Goal: Information Seeking & Learning: Learn about a topic

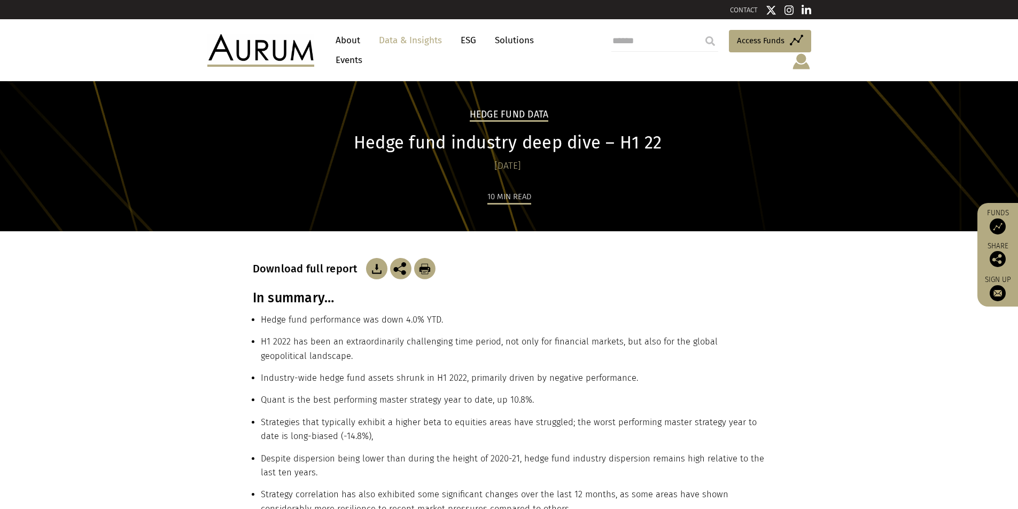
click at [404, 44] on link "Data & Insights" at bounding box center [411, 40] width 74 height 20
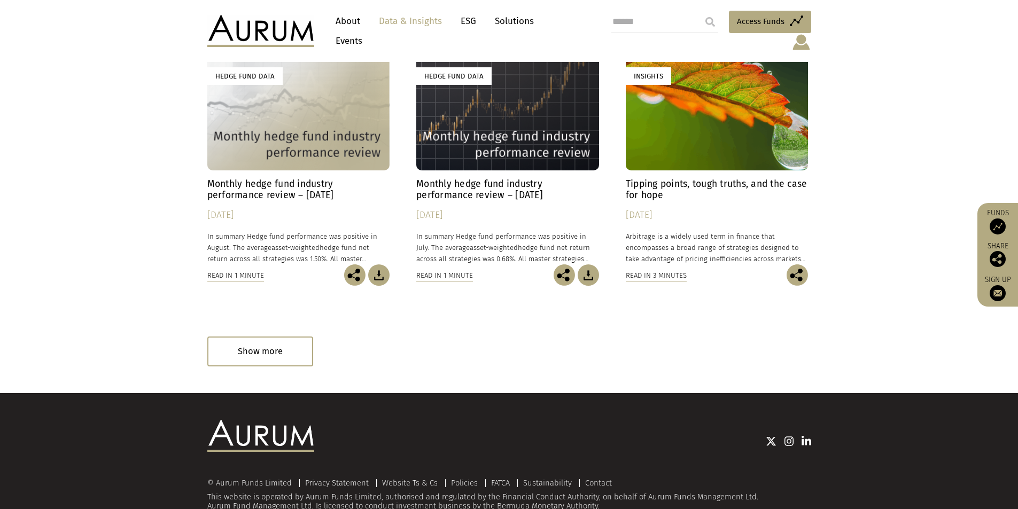
scroll to position [620, 0]
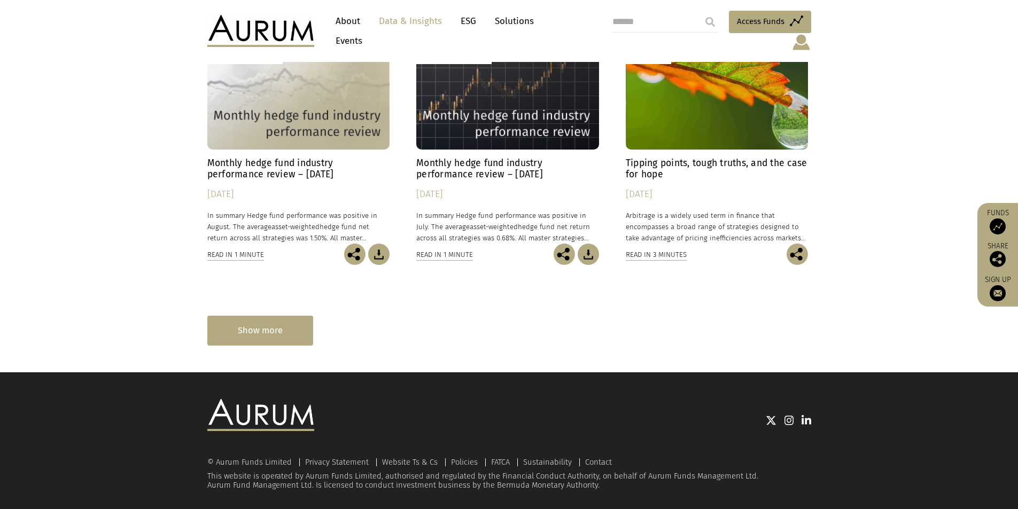
click at [235, 317] on div "Show more" at bounding box center [260, 330] width 106 height 29
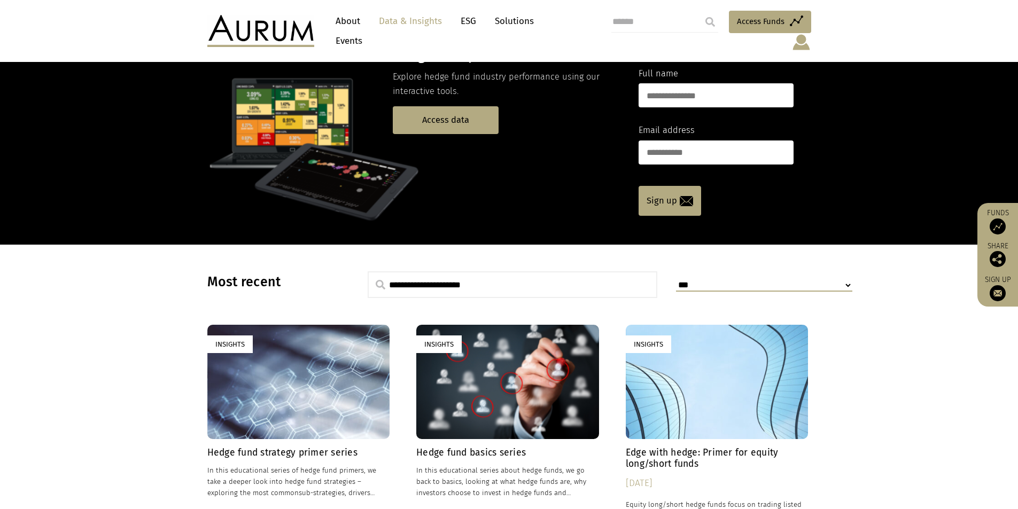
scroll to position [0, 0]
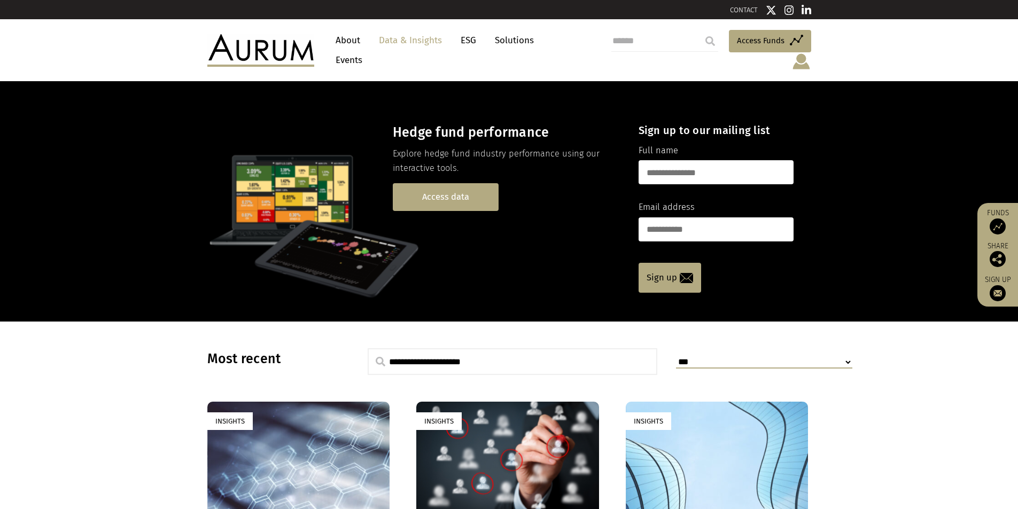
click at [475, 183] on link "Access data" at bounding box center [446, 196] width 106 height 27
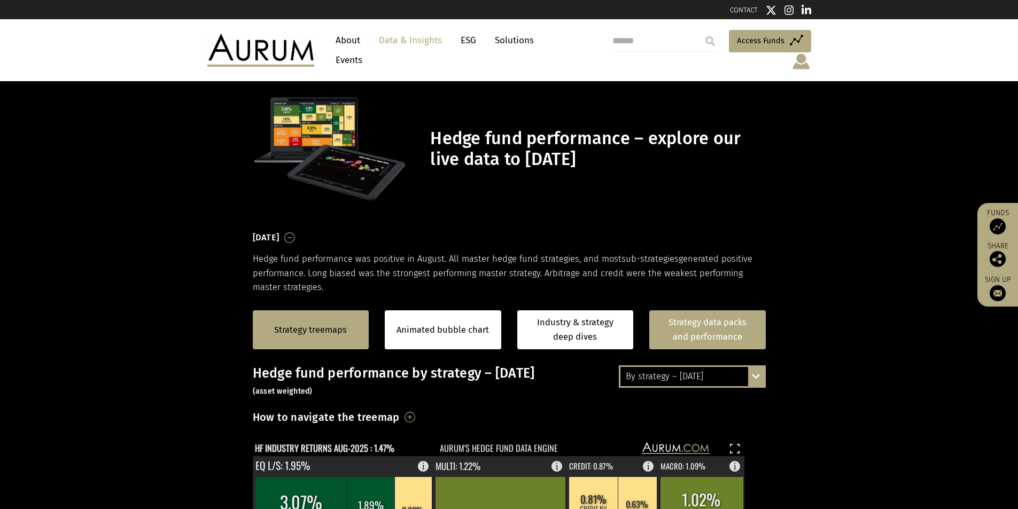
click at [708, 331] on link "Strategy data packs and performance" at bounding box center [708, 330] width 117 height 39
click at [759, 367] on div "By strategy – August 2025 By strategy – August 2025 By strategy – year to date …" at bounding box center [692, 377] width 147 height 22
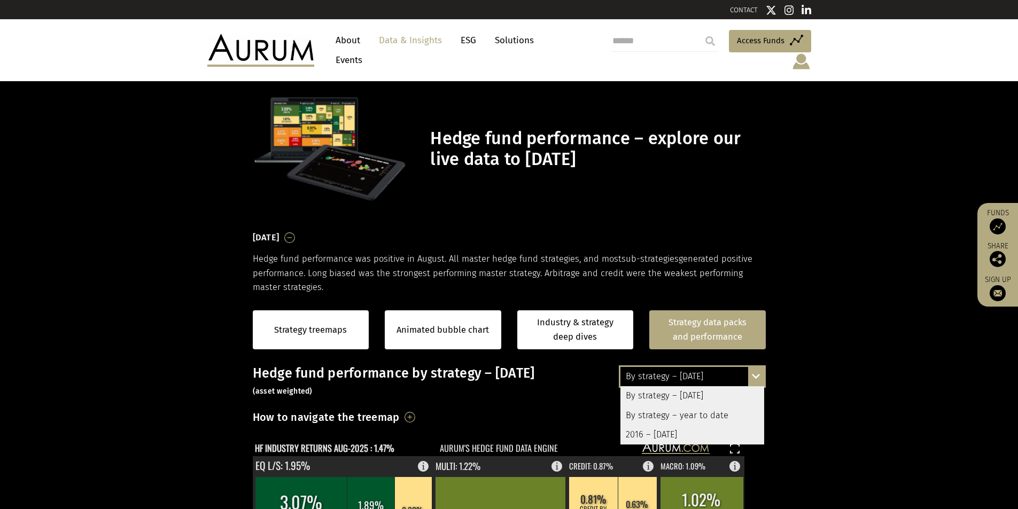
click at [691, 426] on div "2016 – August 2025" at bounding box center [693, 435] width 144 height 19
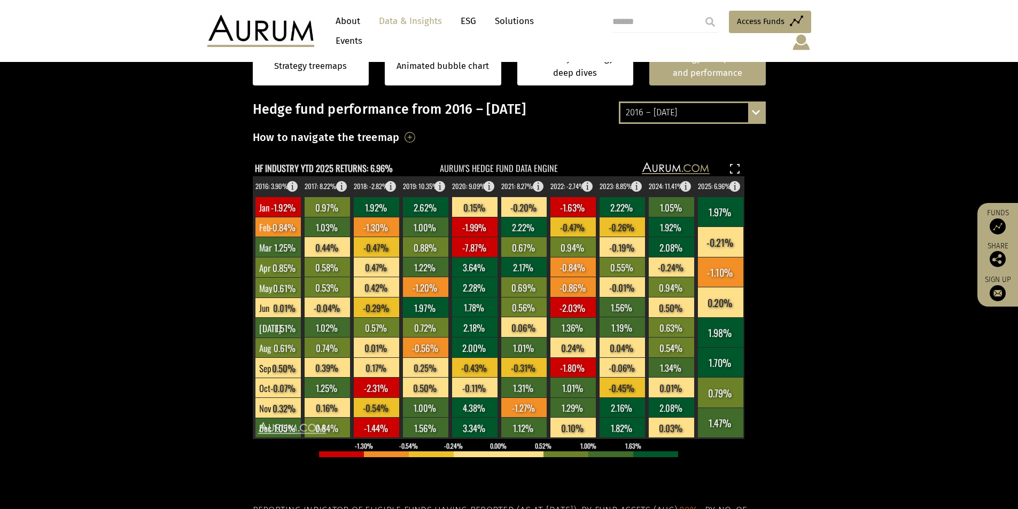
scroll to position [104, 0]
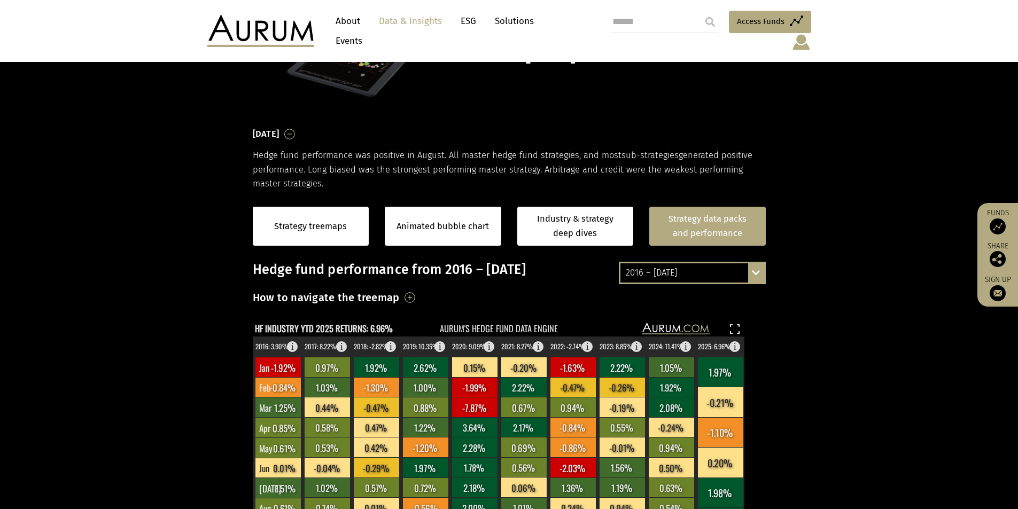
click at [696, 227] on link "Strategy data packs and performance" at bounding box center [708, 226] width 117 height 39
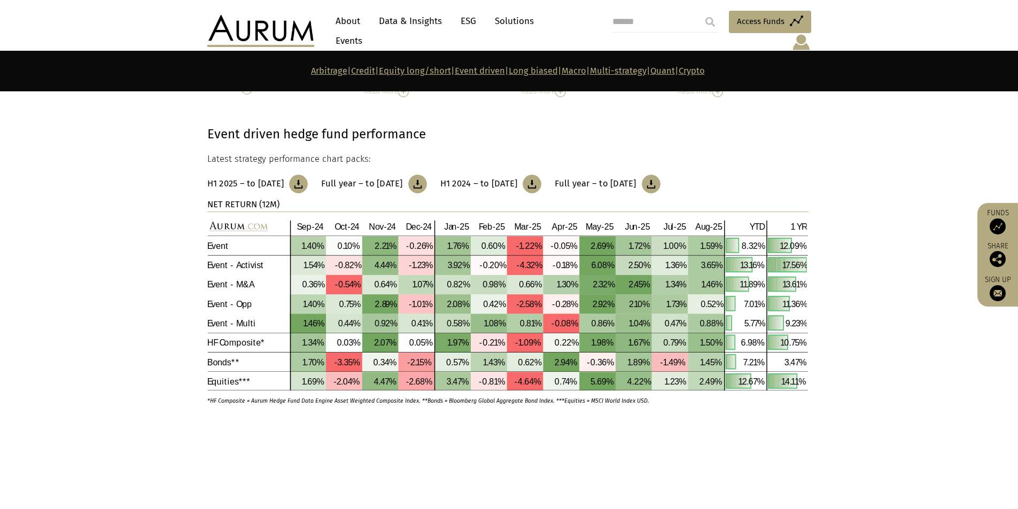
scroll to position [2726, 0]
